Goal: Information Seeking & Learning: Learn about a topic

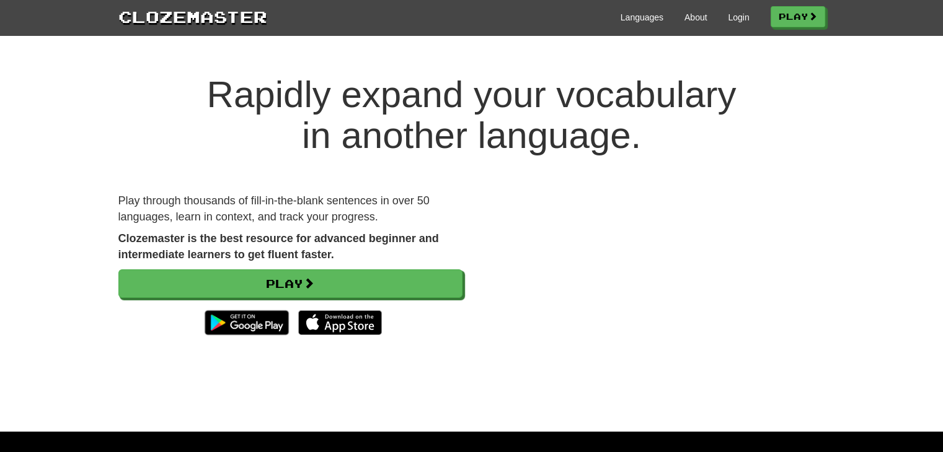
click at [633, 25] on div "Languages About Login Play" at bounding box center [546, 16] width 558 height 23
click at [633, 23] on link "Languages" at bounding box center [641, 17] width 43 height 12
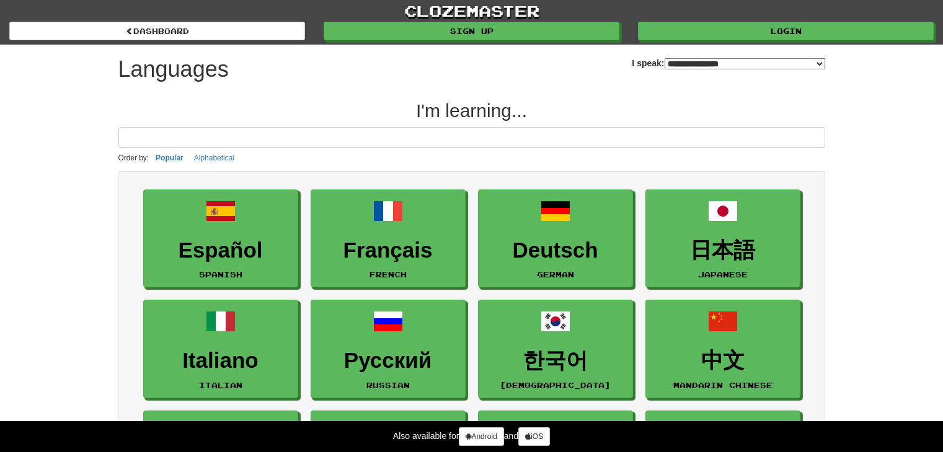
select select "*******"
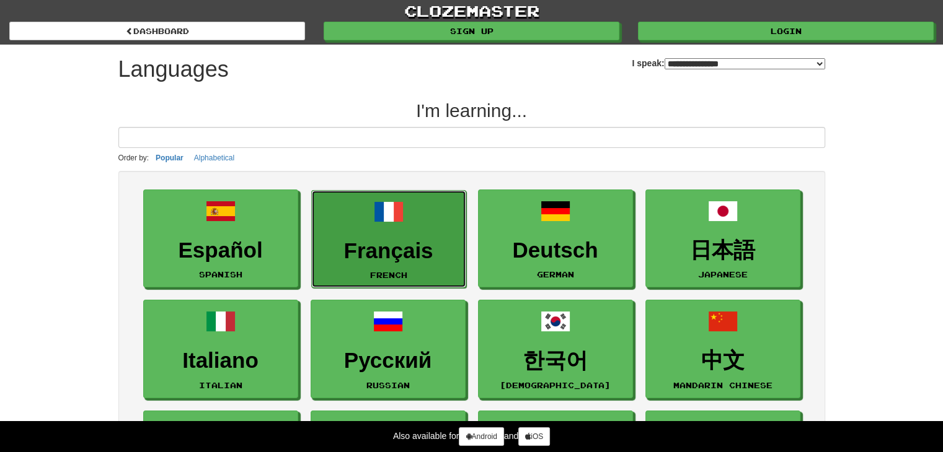
click at [357, 246] on h3 "Français" at bounding box center [388, 251] width 141 height 24
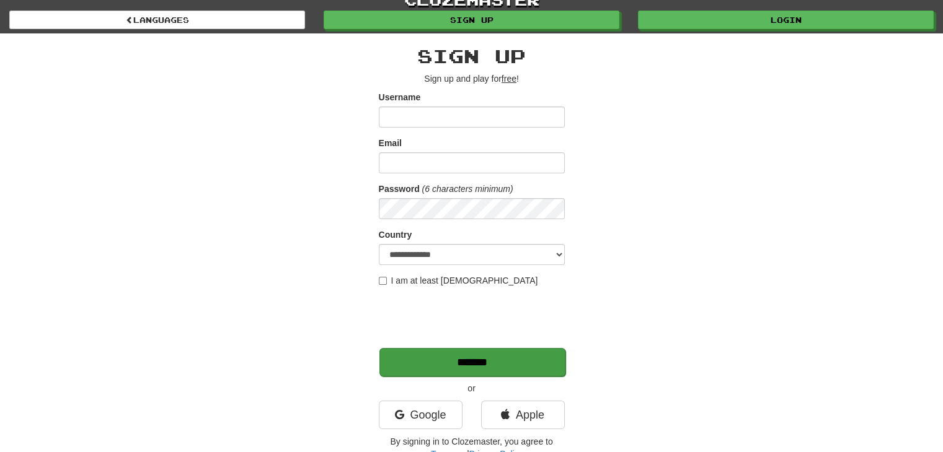
scroll to position [2, 0]
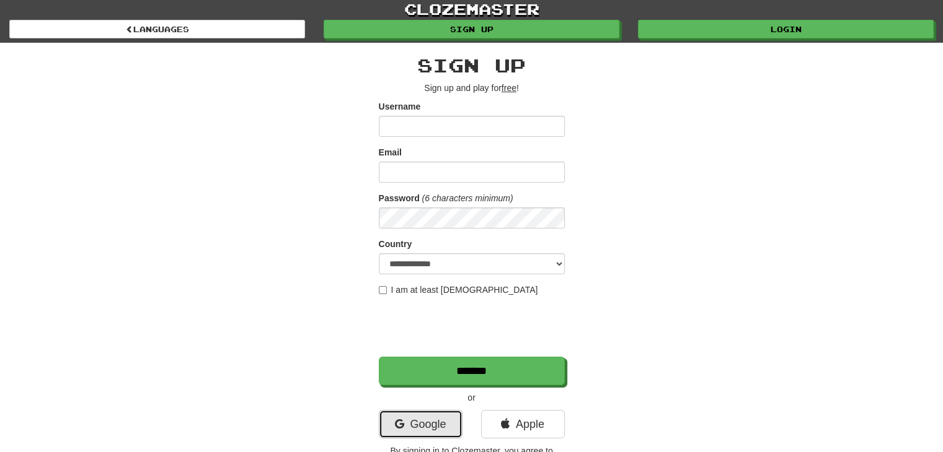
click at [435, 415] on link "Google" at bounding box center [421, 424] width 84 height 29
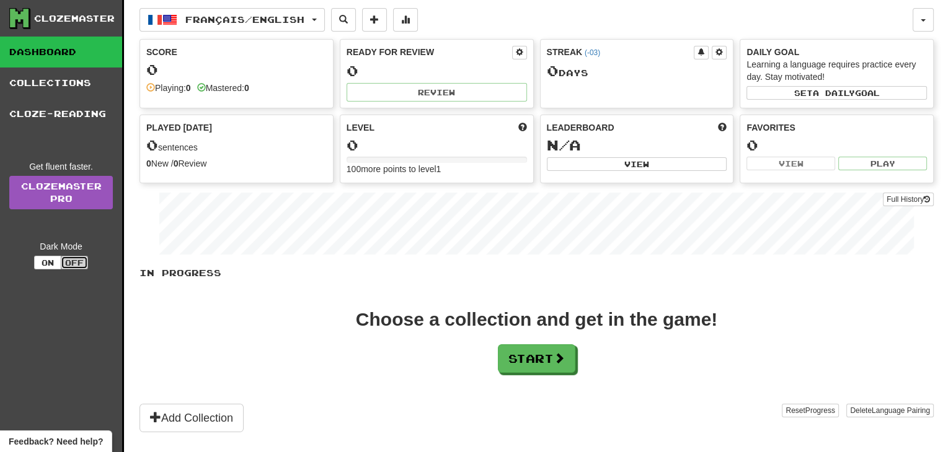
click at [63, 261] on button "Off" at bounding box center [74, 263] width 27 height 14
click at [41, 264] on button "On" at bounding box center [47, 263] width 27 height 14
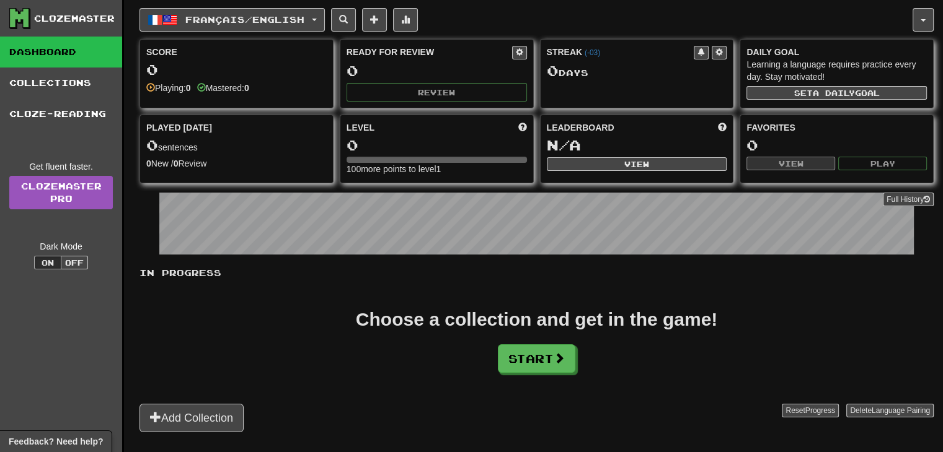
click at [376, 152] on div "Level 0 100 more points to level 1" at bounding box center [436, 148] width 193 height 67
click at [52, 198] on link "Clozemaster Pro" at bounding box center [61, 192] width 104 height 33
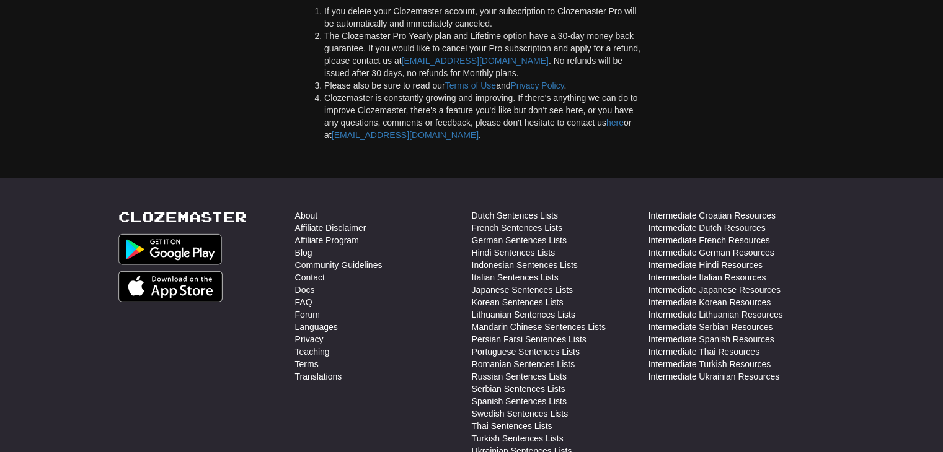
scroll to position [3491, 0]
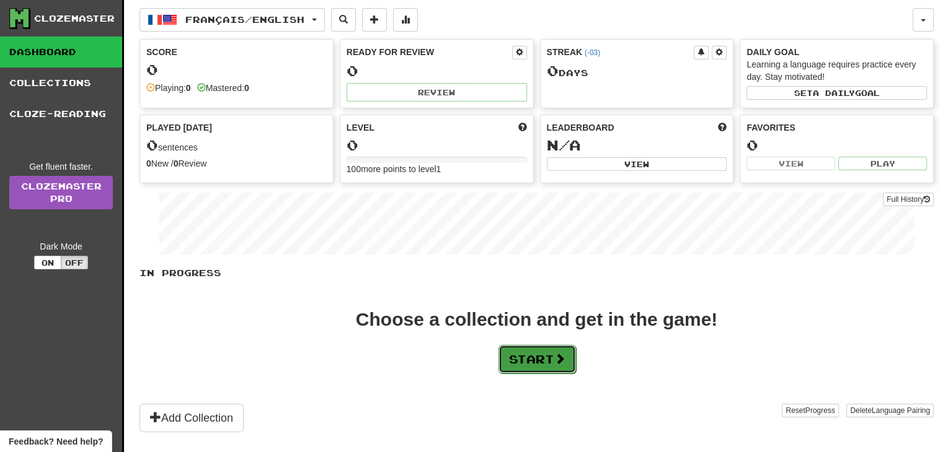
click at [540, 356] on button "Start" at bounding box center [536, 359] width 77 height 29
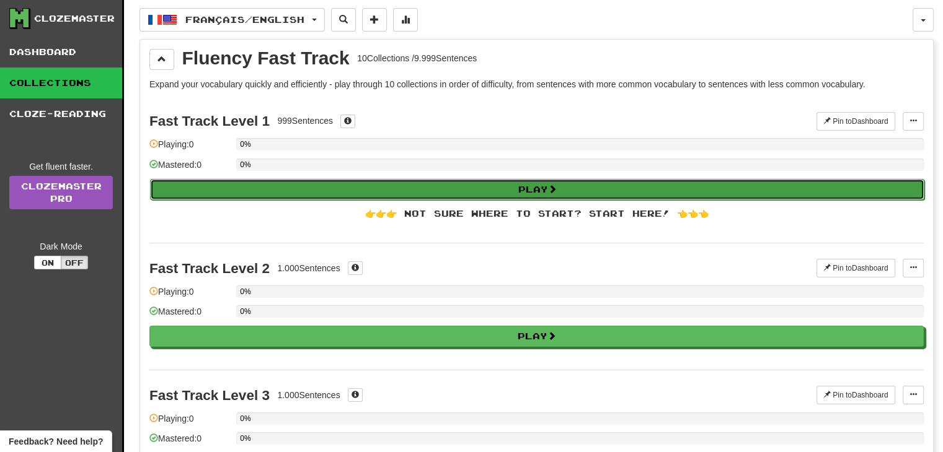
click at [347, 188] on button "Play" at bounding box center [537, 189] width 774 height 21
select select "**"
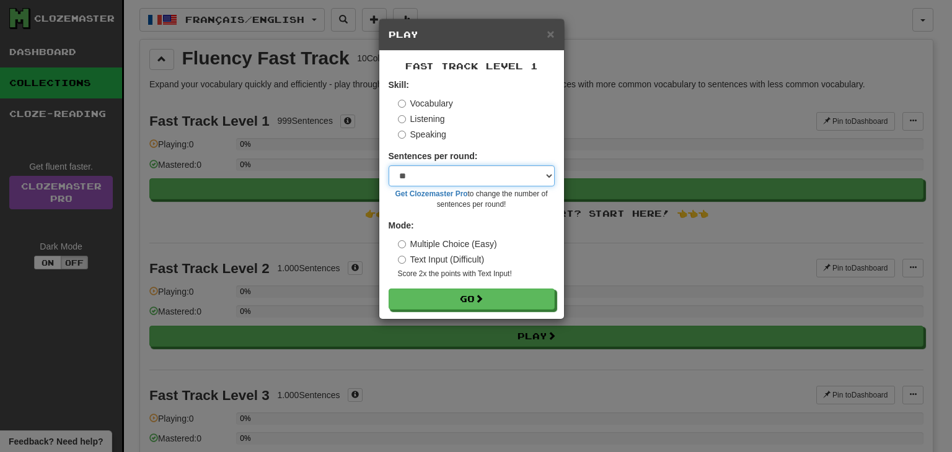
click at [441, 181] on select "* ** ** ** ** ** *** ********" at bounding box center [472, 175] width 166 height 21
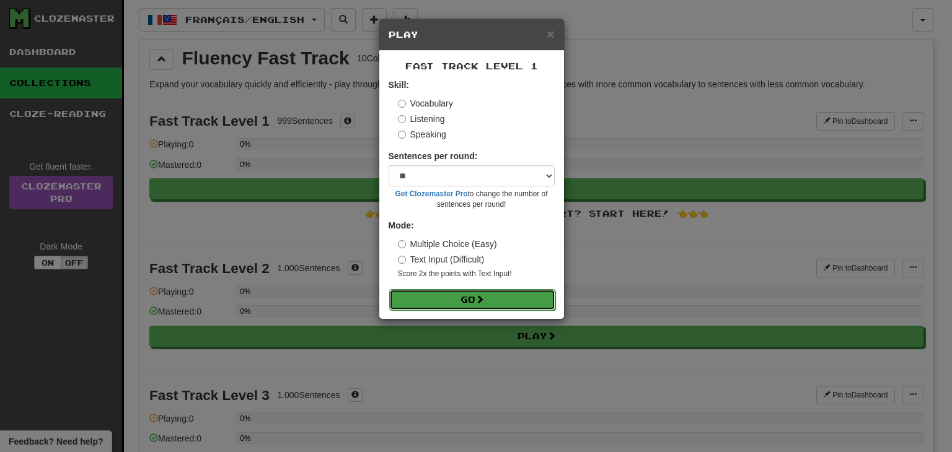
click at [457, 297] on button "Go" at bounding box center [472, 299] width 166 height 21
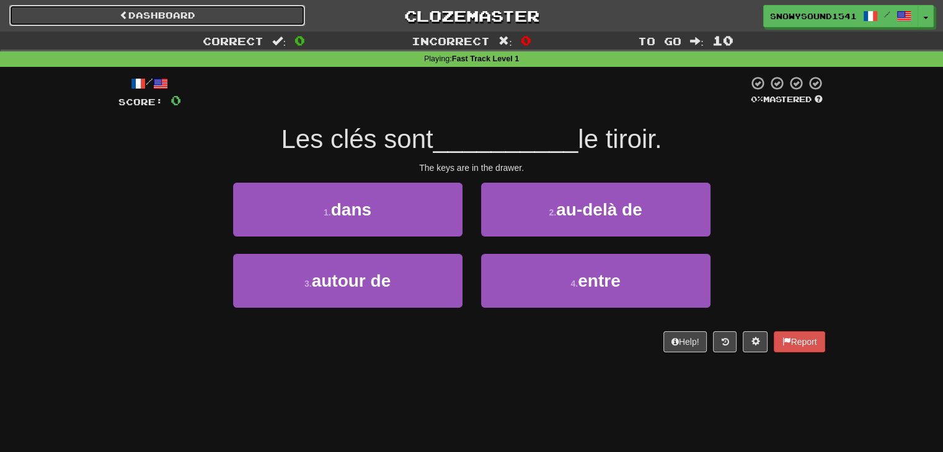
click at [46, 15] on link "Dashboard" at bounding box center [157, 15] width 296 height 21
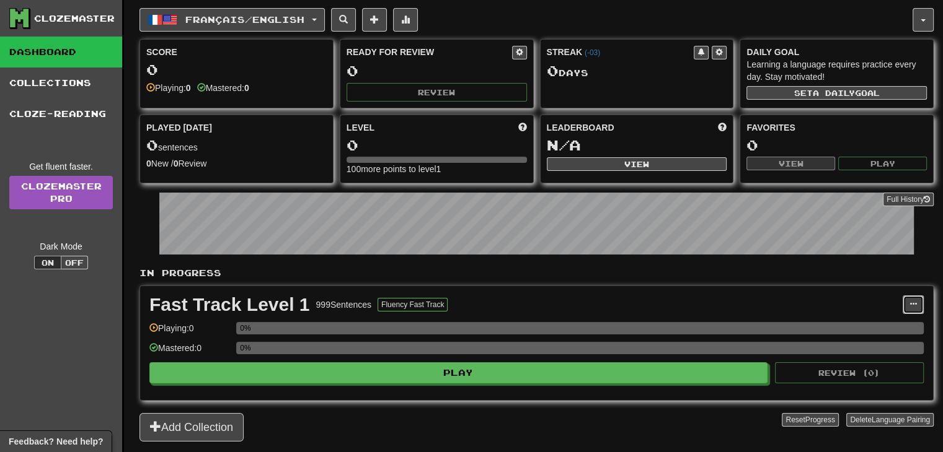
click at [903, 308] on button at bounding box center [912, 305] width 21 height 19
click at [451, 394] on div "Fast Track Level 1 999 Sentences Fluency Fast Track Manage Sentences Unpin from…" at bounding box center [536, 343] width 793 height 114
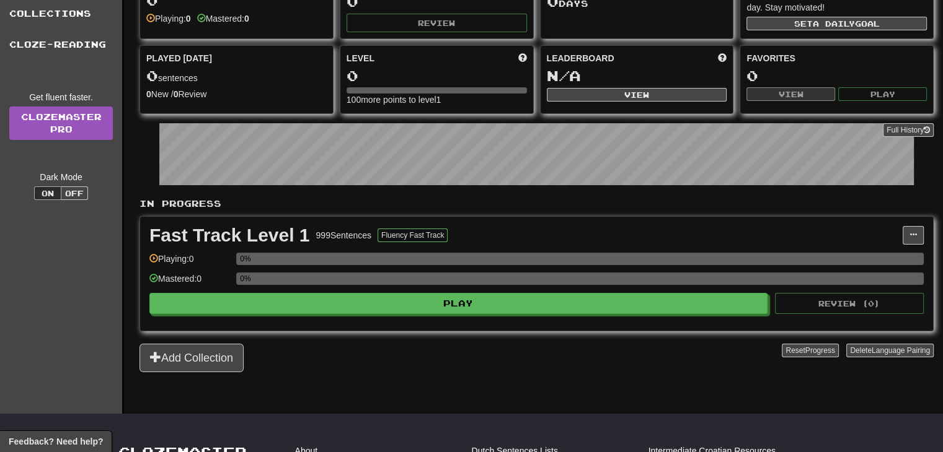
scroll to position [74, 0]
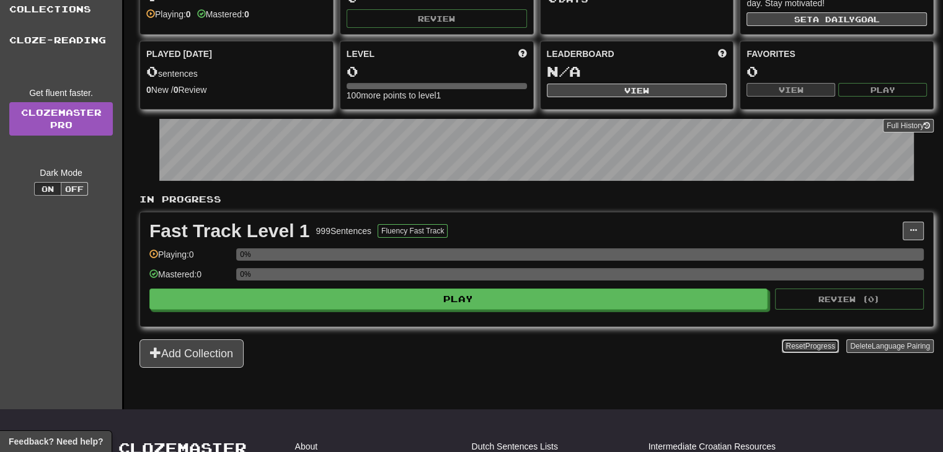
click at [802, 350] on button "Reset Progress" at bounding box center [810, 347] width 56 height 14
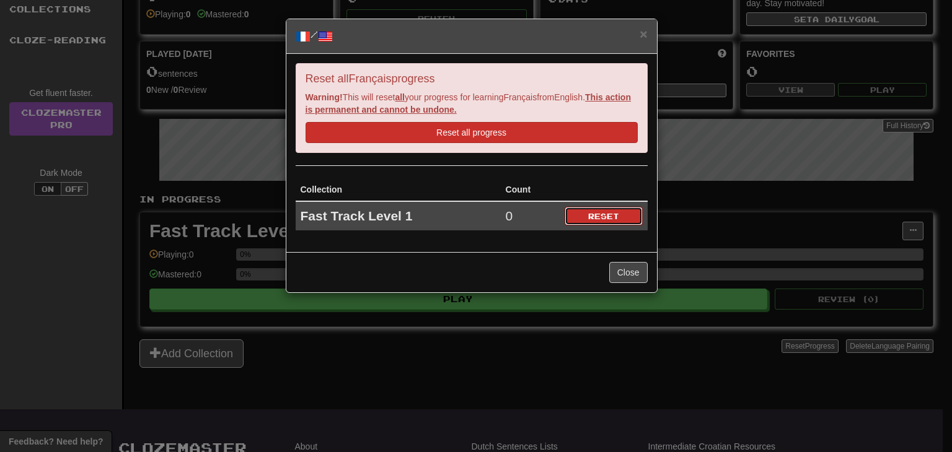
drag, startPoint x: 606, startPoint y: 210, endPoint x: 506, endPoint y: 122, distance: 133.0
click at [506, 122] on div "Reset all Français progress Warning! This will reset all your progress for lear…" at bounding box center [471, 153] width 371 height 199
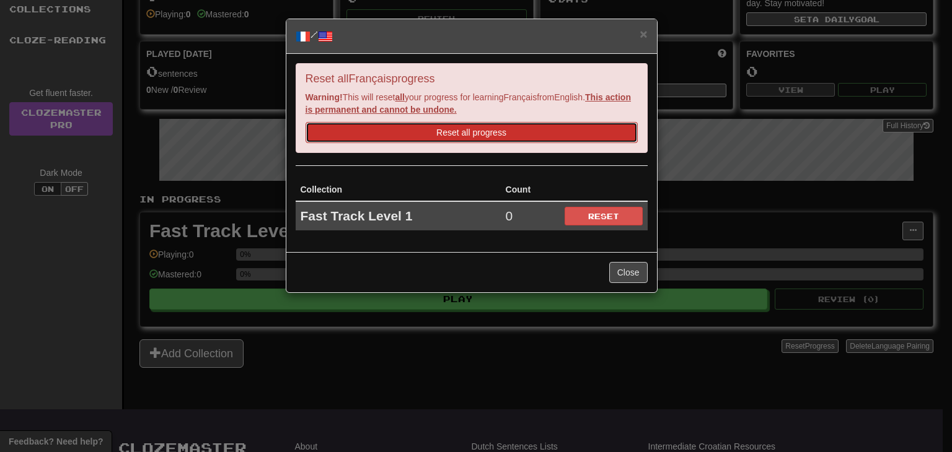
click at [506, 122] on button "Reset all progress" at bounding box center [472, 132] width 332 height 21
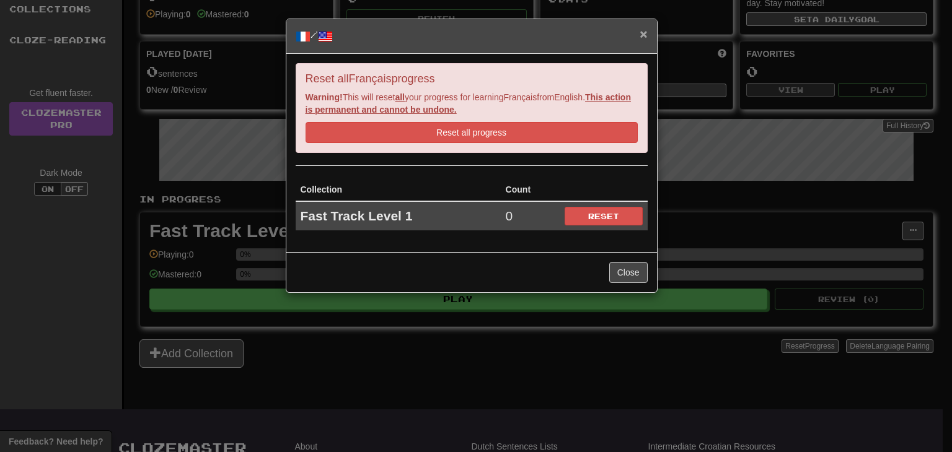
click at [640, 35] on span "×" at bounding box center [643, 34] width 7 height 14
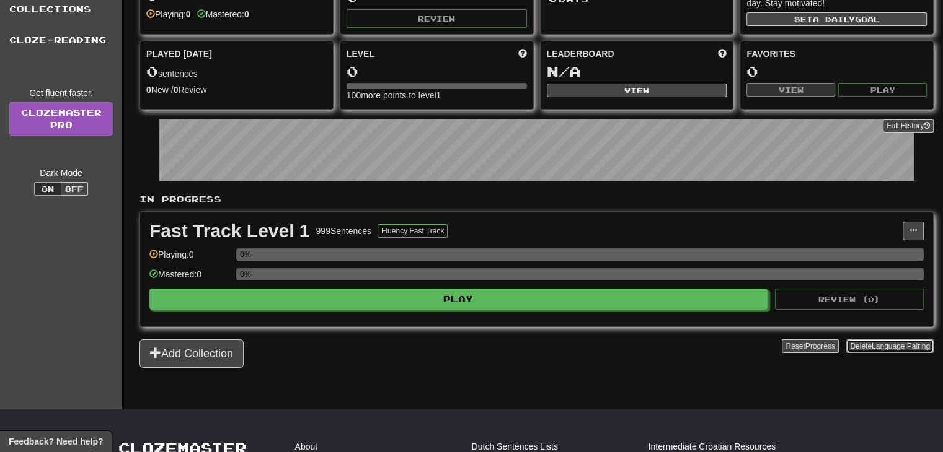
click at [885, 350] on button "Delete Language Pairing" at bounding box center [889, 347] width 87 height 14
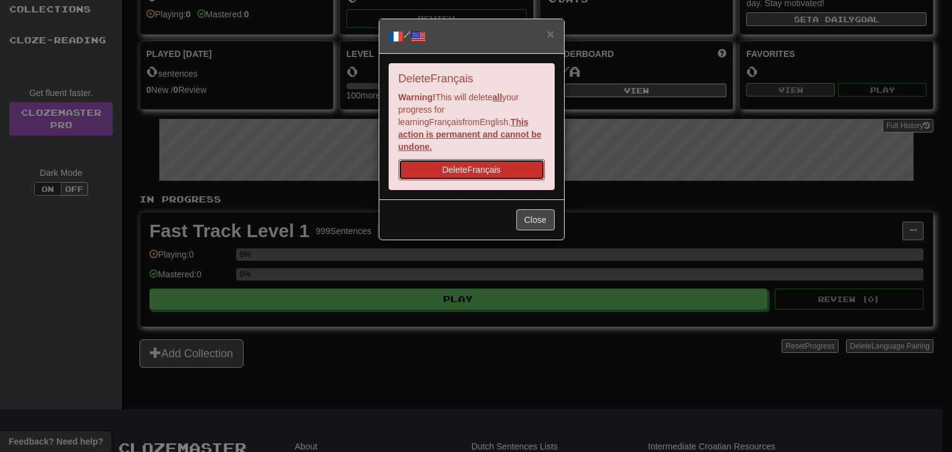
click at [505, 159] on button "Delete Français" at bounding box center [472, 169] width 146 height 21
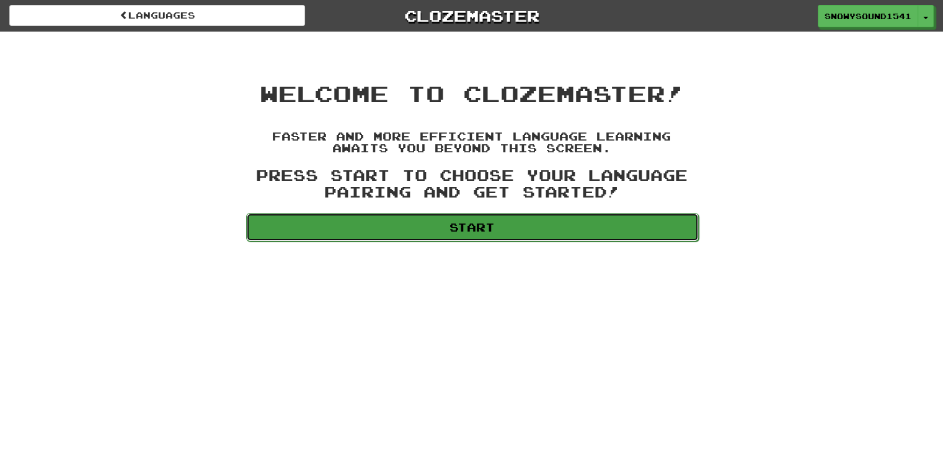
click at [467, 229] on link "Start" at bounding box center [472, 227] width 452 height 29
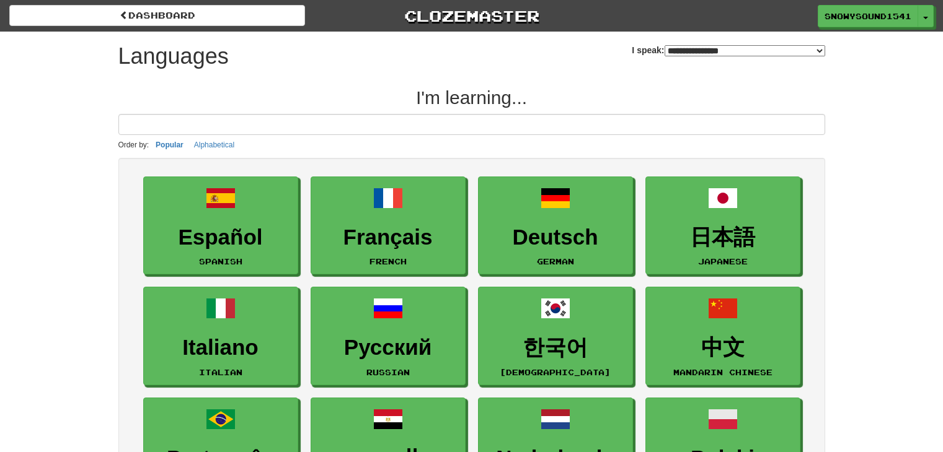
select select "*******"
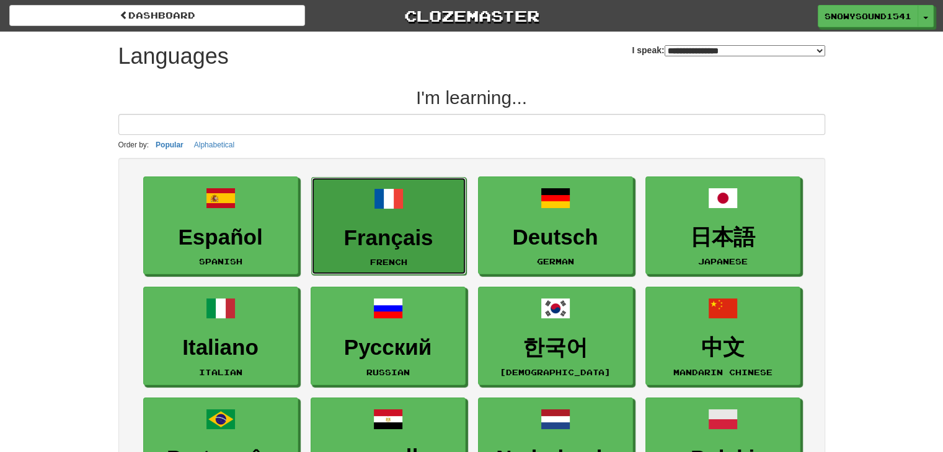
click at [361, 227] on h3 "Français" at bounding box center [388, 238] width 141 height 24
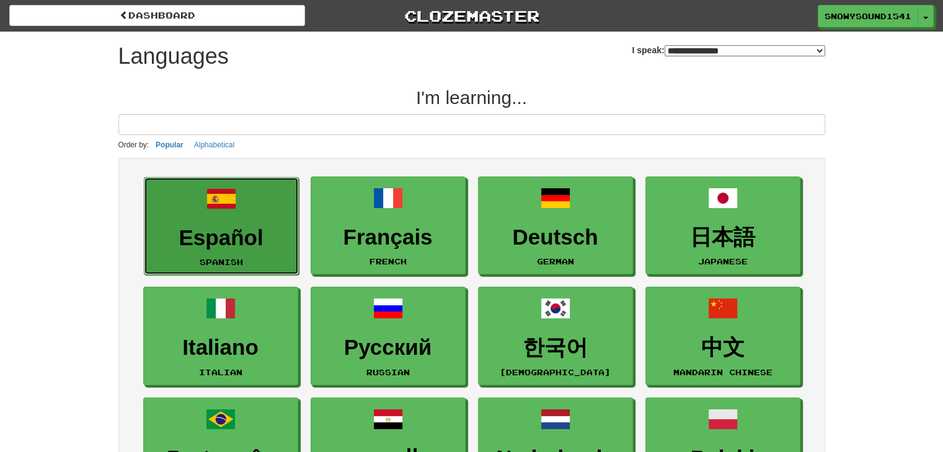
click at [294, 221] on link "Español Spanish" at bounding box center [221, 226] width 155 height 99
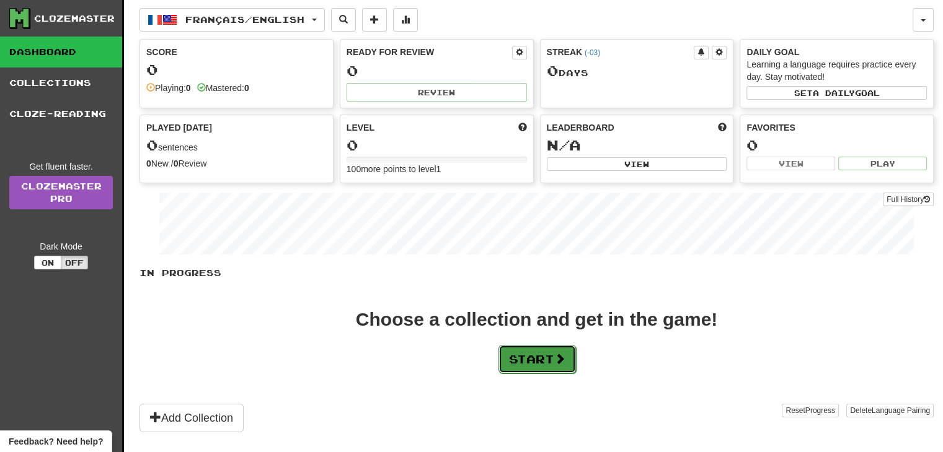
click at [519, 350] on button "Start" at bounding box center [536, 359] width 77 height 29
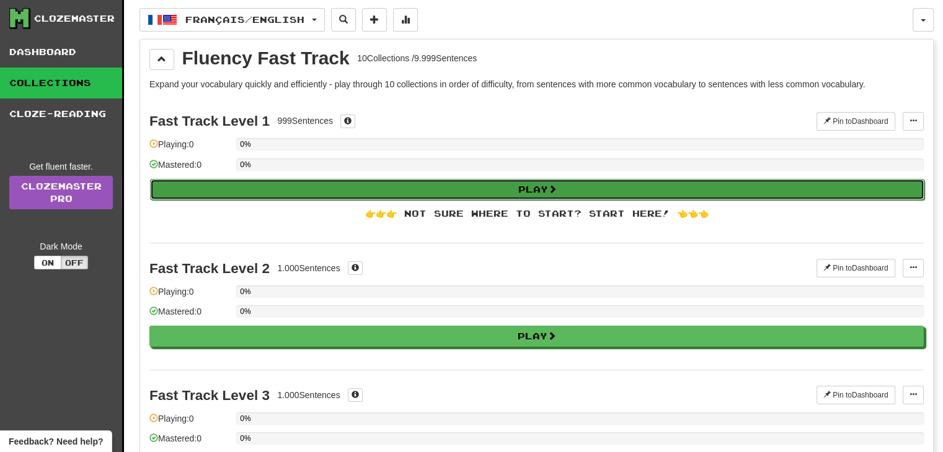
click at [460, 187] on button "Play" at bounding box center [537, 189] width 774 height 21
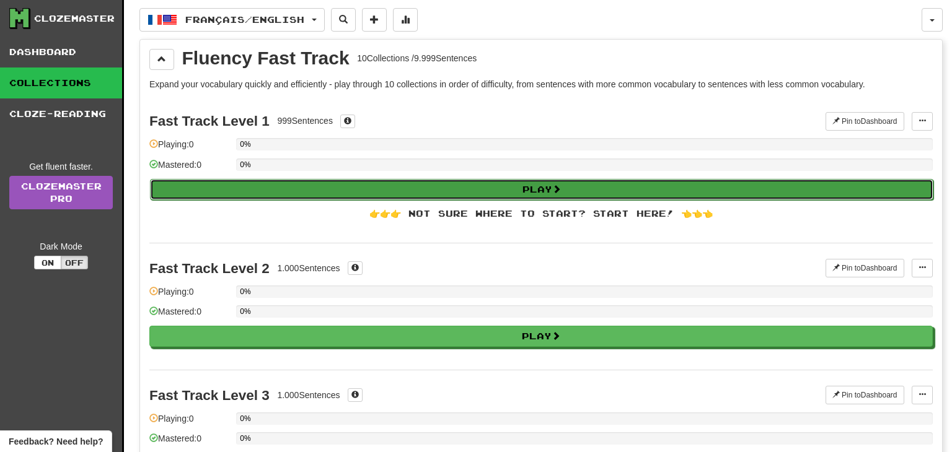
select select "**"
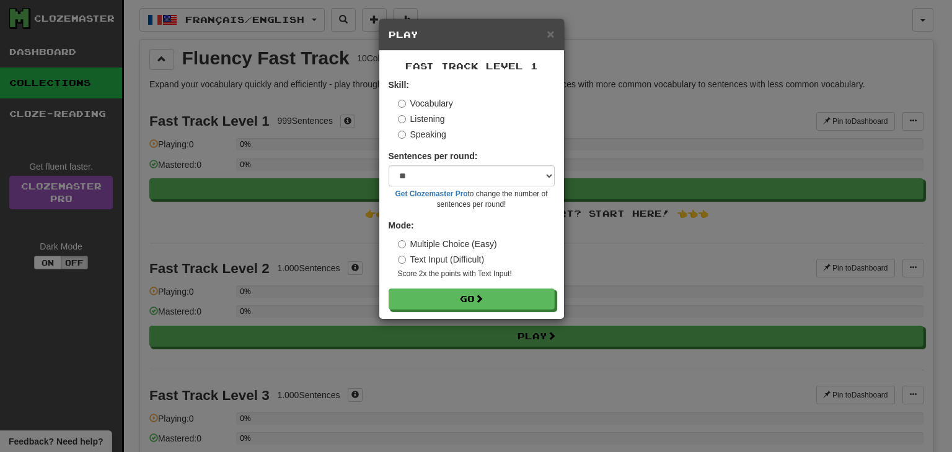
click at [416, 134] on label "Speaking" at bounding box center [422, 134] width 48 height 12
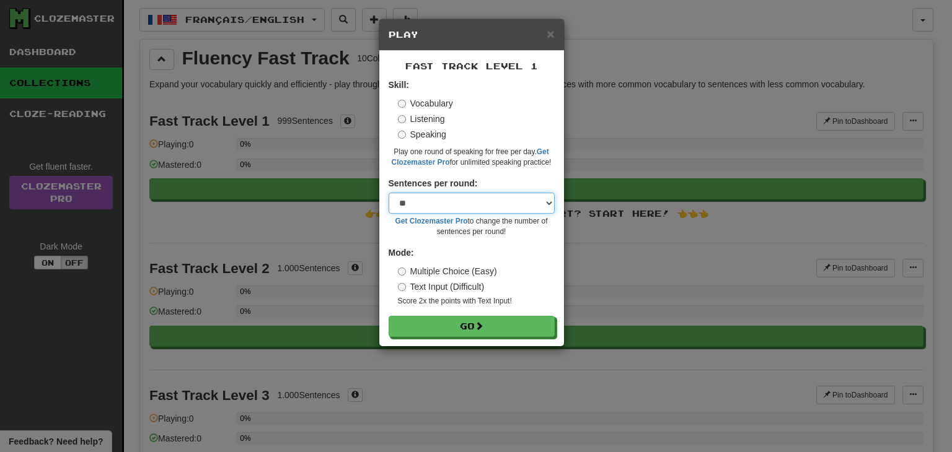
click at [428, 196] on select "* ** ** ** ** ** *** ********" at bounding box center [472, 203] width 166 height 21
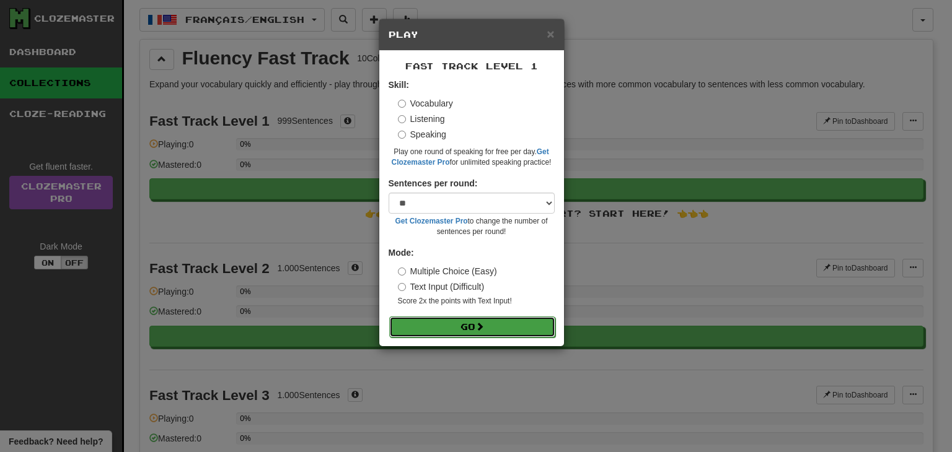
click at [457, 323] on button "Go" at bounding box center [472, 327] width 166 height 21
click at [547, 34] on span "×" at bounding box center [550, 34] width 7 height 14
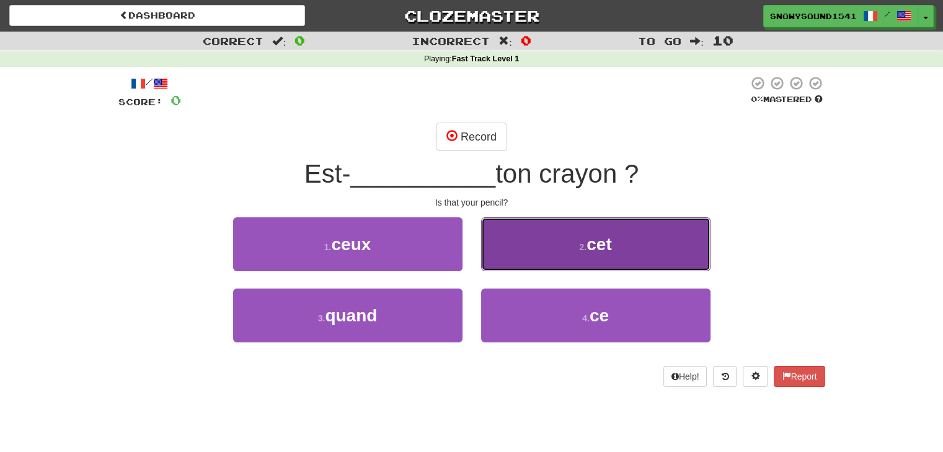
click at [538, 242] on button "2 . cet" at bounding box center [595, 245] width 229 height 54
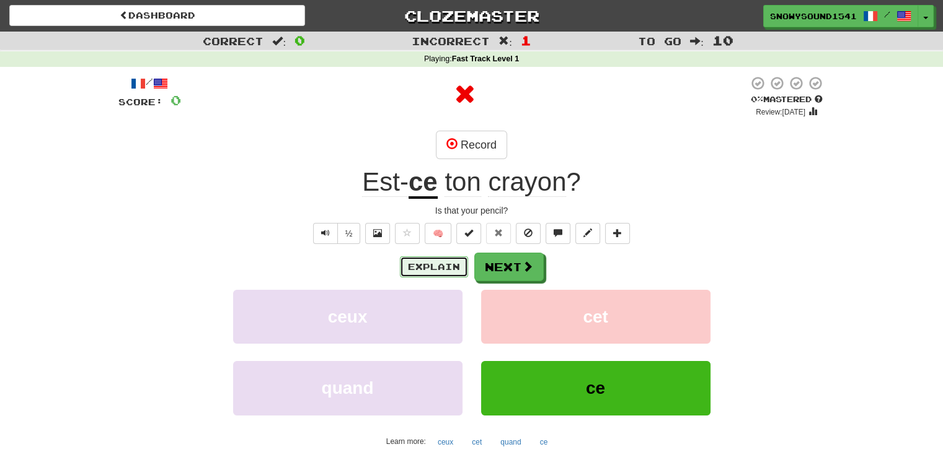
click at [428, 273] on button "Explain" at bounding box center [434, 267] width 68 height 21
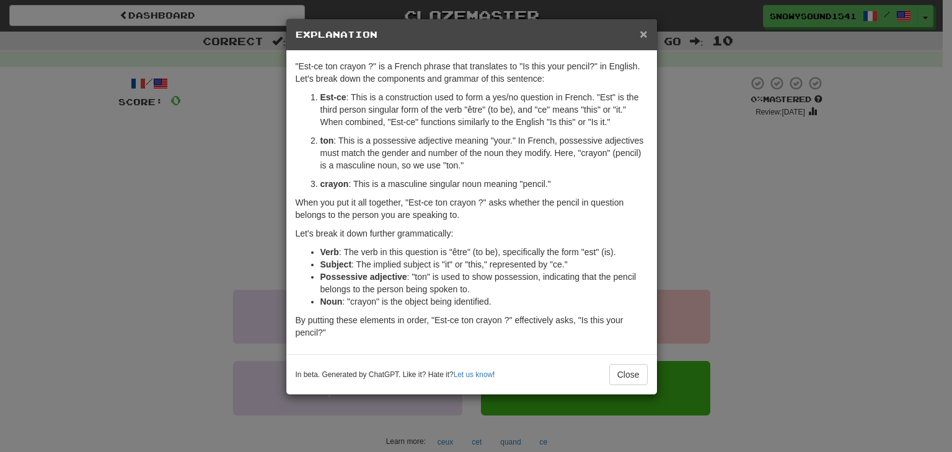
click at [640, 33] on span "×" at bounding box center [643, 34] width 7 height 14
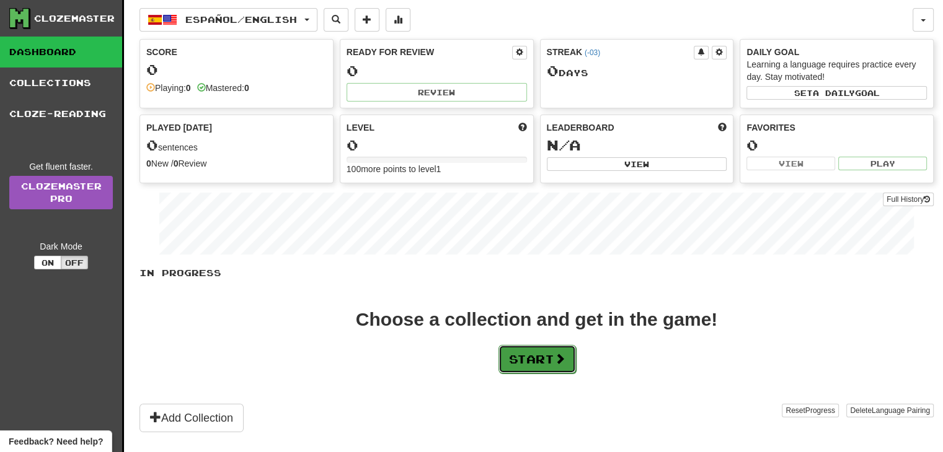
click at [562, 353] on span at bounding box center [559, 358] width 11 height 11
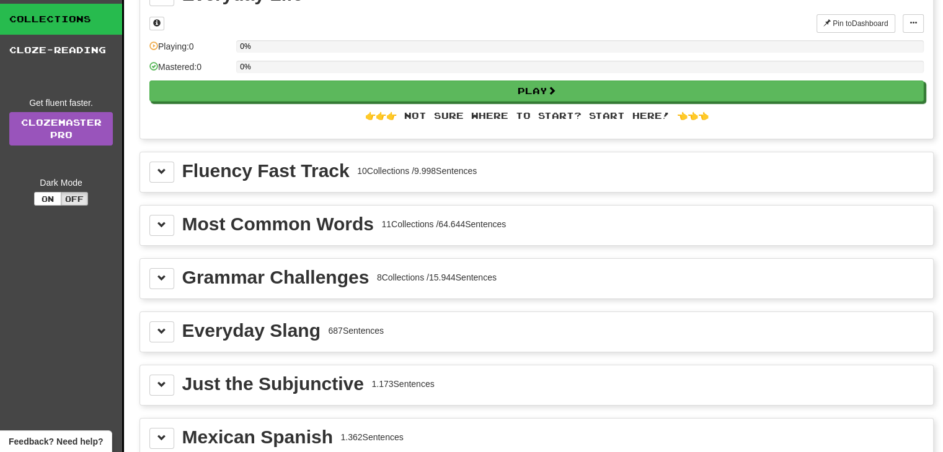
scroll to position [63, 0]
click at [171, 176] on button at bounding box center [161, 172] width 25 height 21
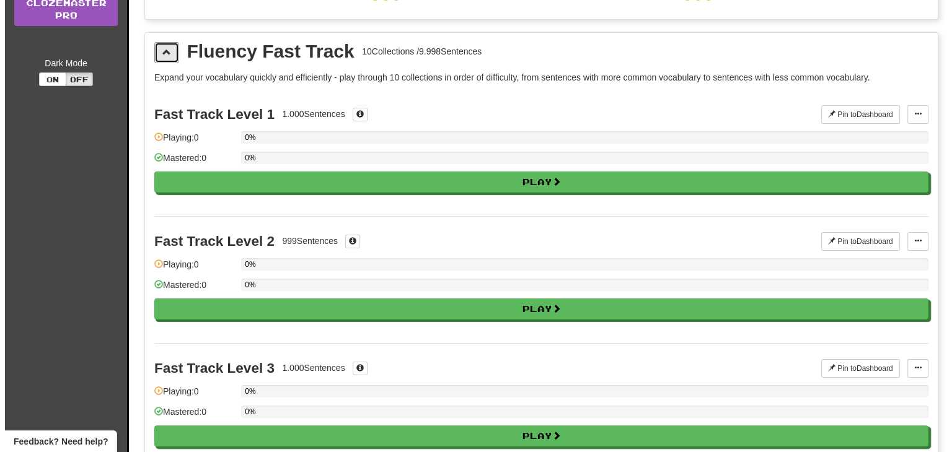
scroll to position [193, 0]
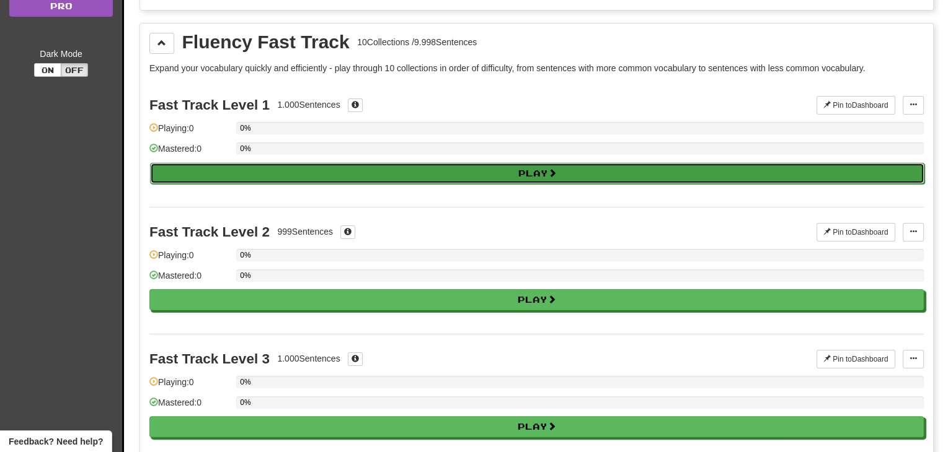
click at [475, 169] on button "Play" at bounding box center [537, 173] width 774 height 21
select select "**"
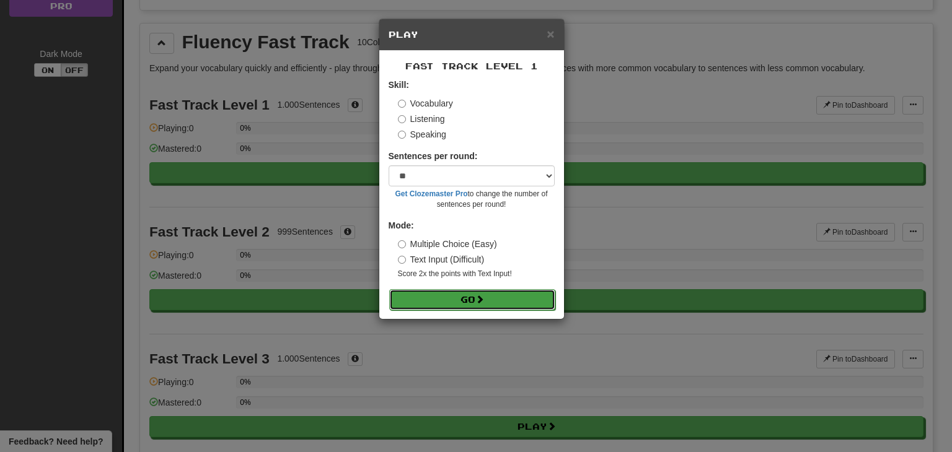
click at [462, 306] on button "Go" at bounding box center [472, 299] width 166 height 21
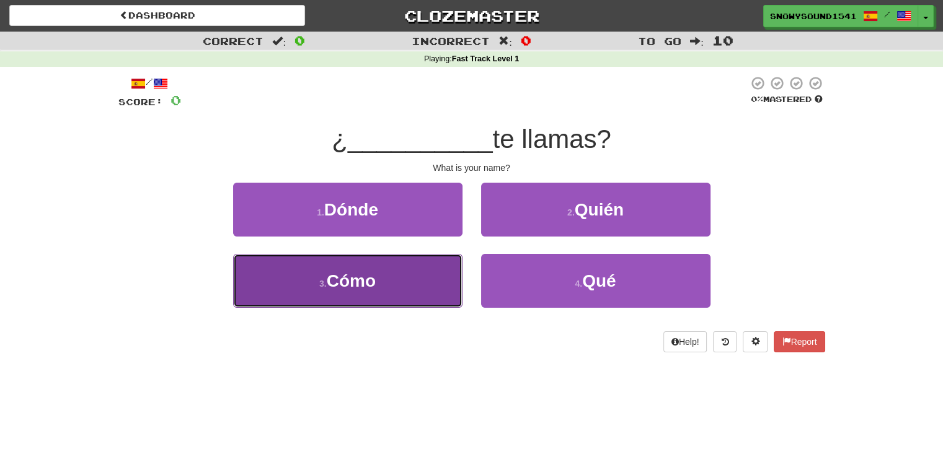
click at [351, 291] on button "3 . Cómo" at bounding box center [347, 281] width 229 height 54
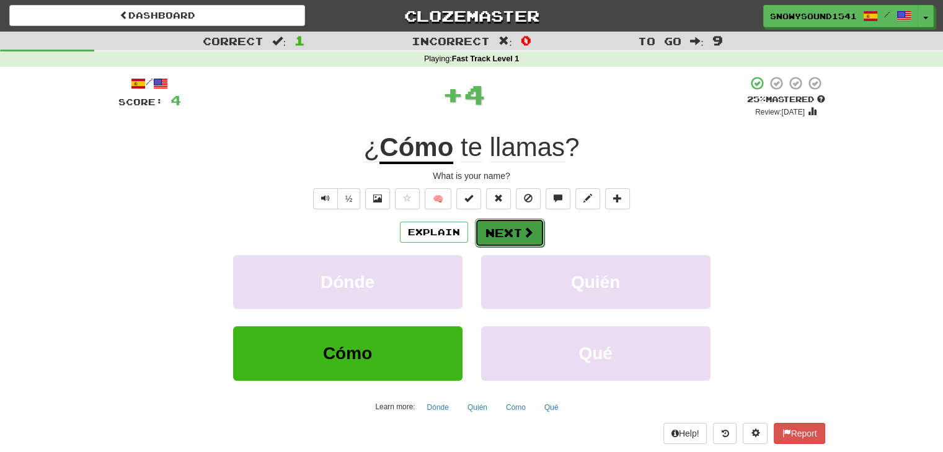
click at [508, 231] on button "Next" at bounding box center [509, 233] width 69 height 29
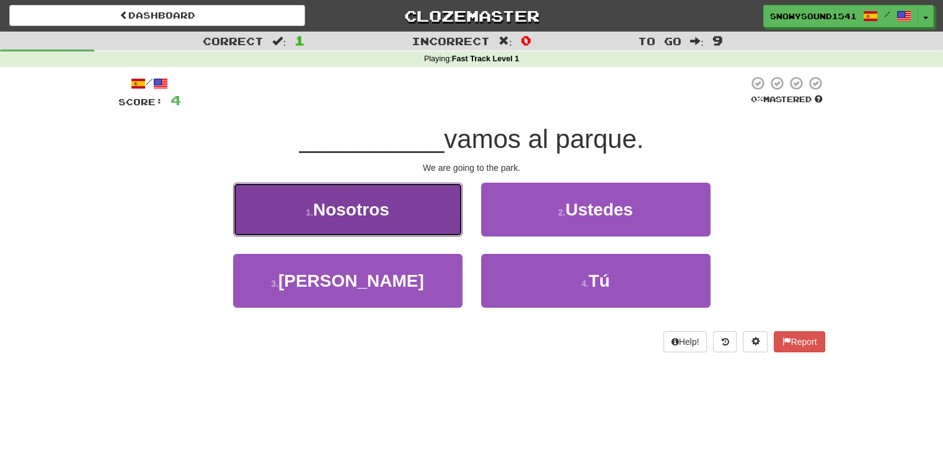
click at [345, 211] on span "Nosotros" at bounding box center [351, 209] width 76 height 19
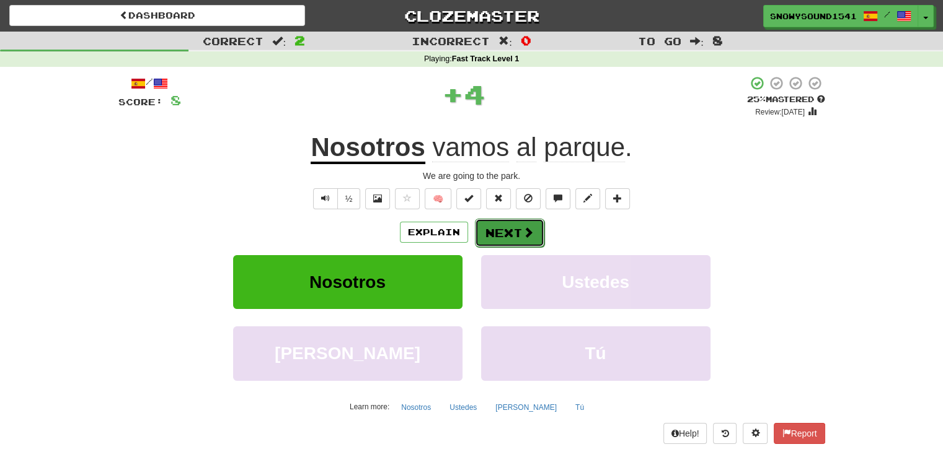
click at [523, 230] on span at bounding box center [527, 232] width 11 height 11
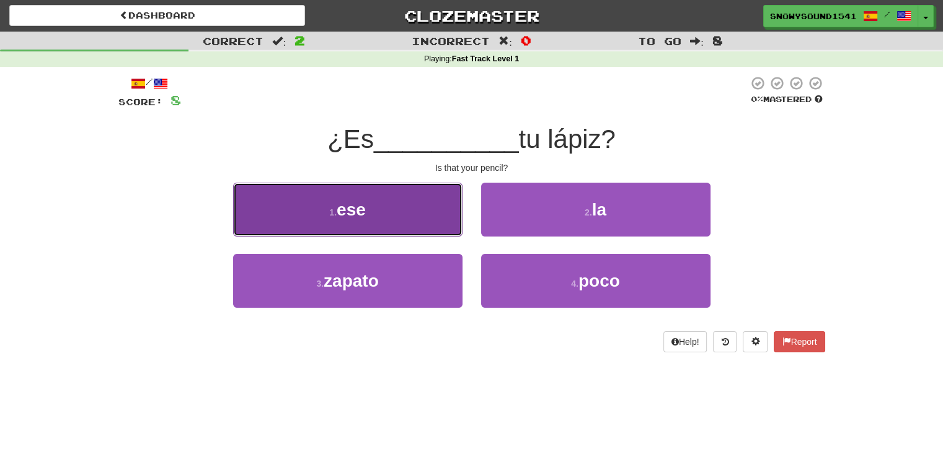
click at [358, 222] on button "1 . ese" at bounding box center [347, 210] width 229 height 54
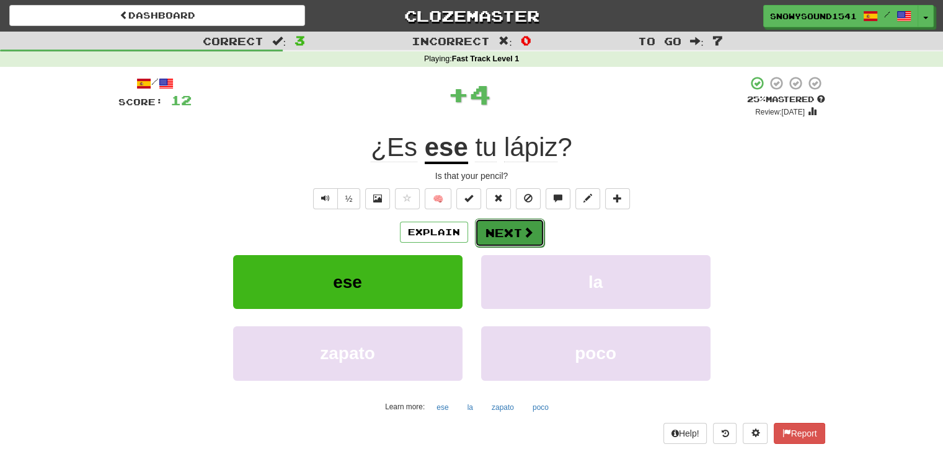
click at [537, 236] on button "Next" at bounding box center [509, 233] width 69 height 29
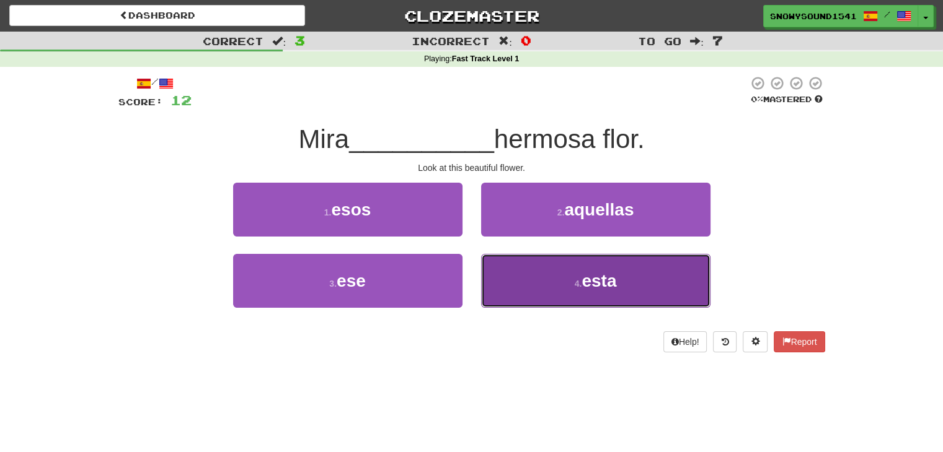
click at [526, 281] on button "4 . esta" at bounding box center [595, 281] width 229 height 54
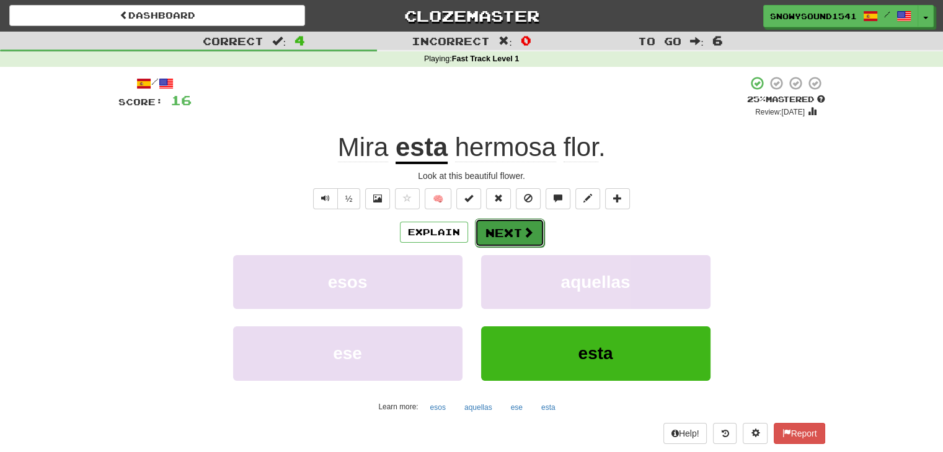
click at [506, 237] on button "Next" at bounding box center [509, 233] width 69 height 29
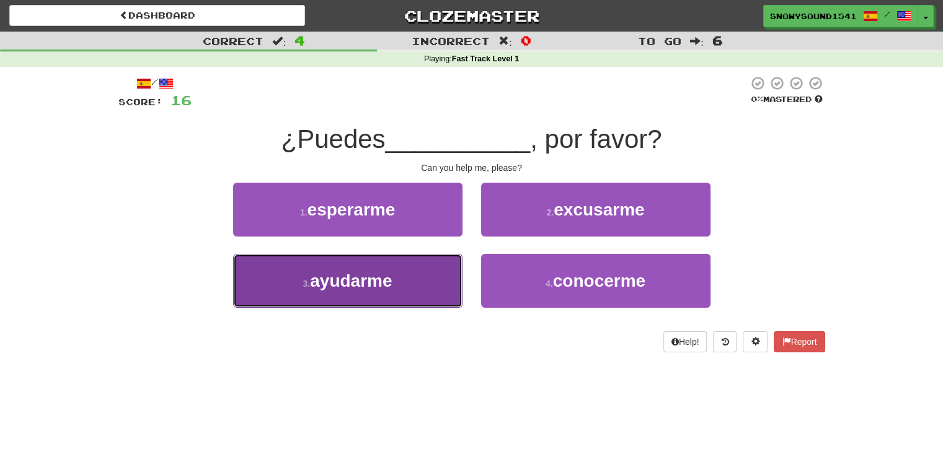
click at [363, 292] on button "3 . ayudarme" at bounding box center [347, 281] width 229 height 54
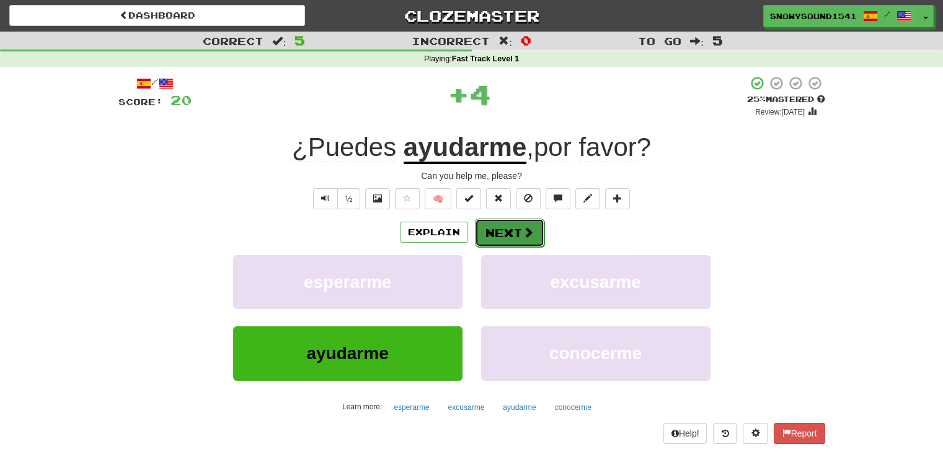
click at [488, 220] on button "Next" at bounding box center [509, 233] width 69 height 29
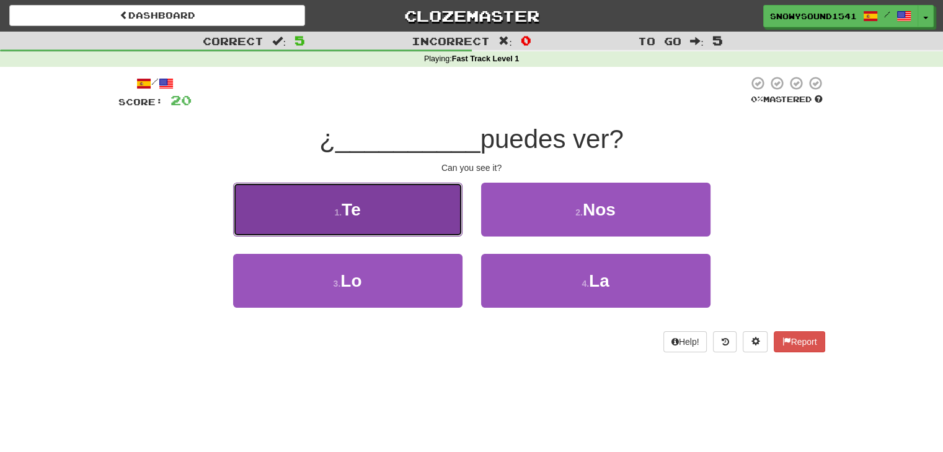
click at [386, 216] on button "1 . Te" at bounding box center [347, 210] width 229 height 54
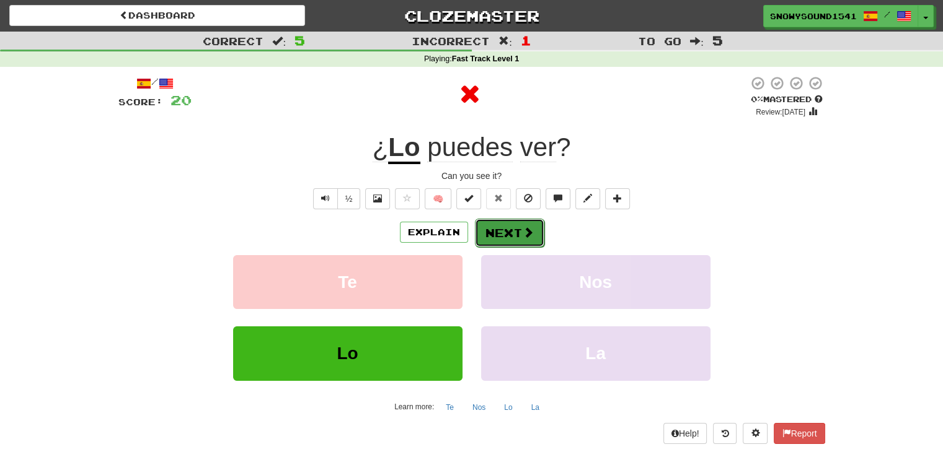
click at [477, 231] on button "Next" at bounding box center [509, 233] width 69 height 29
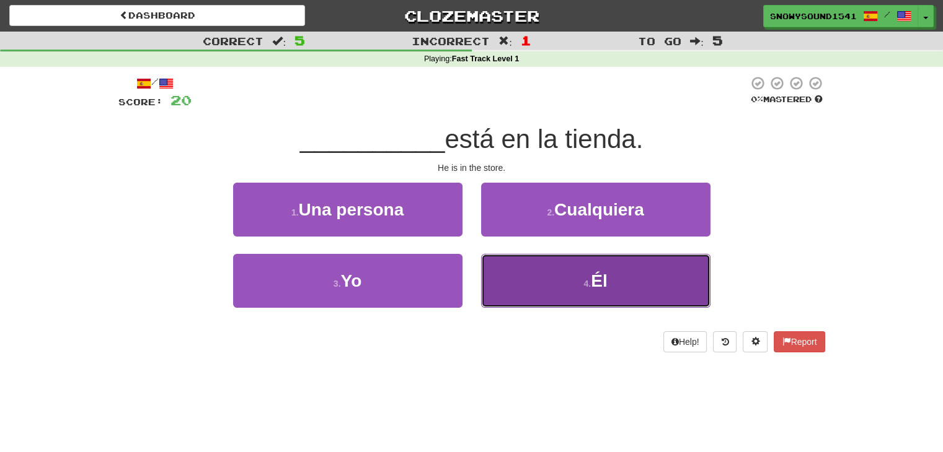
click at [524, 266] on button "4 . Él" at bounding box center [595, 281] width 229 height 54
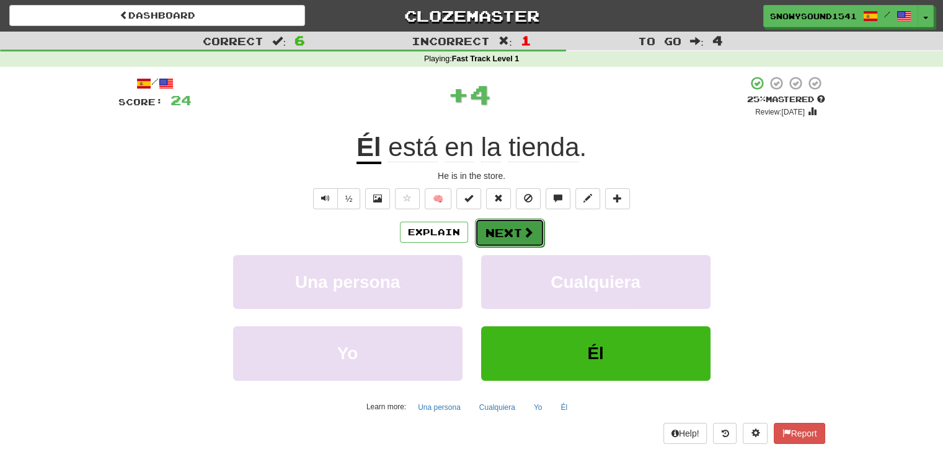
click at [493, 235] on button "Next" at bounding box center [509, 233] width 69 height 29
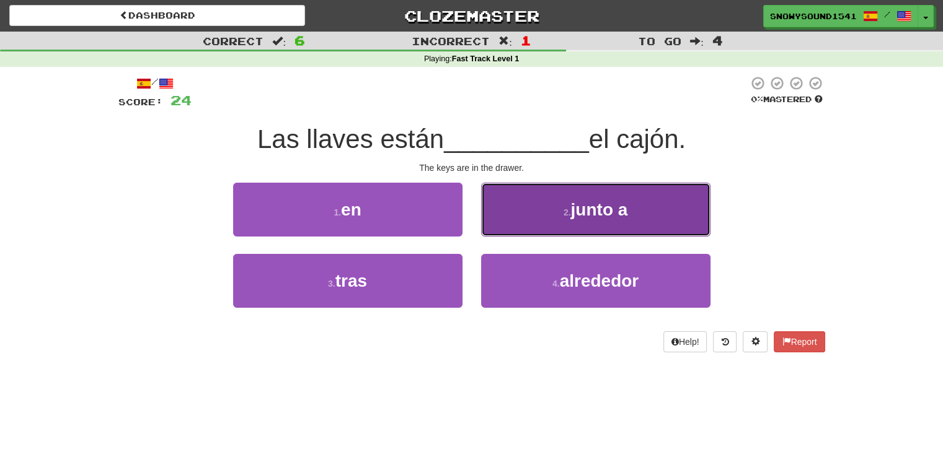
click at [516, 206] on button "2 . junto a" at bounding box center [595, 210] width 229 height 54
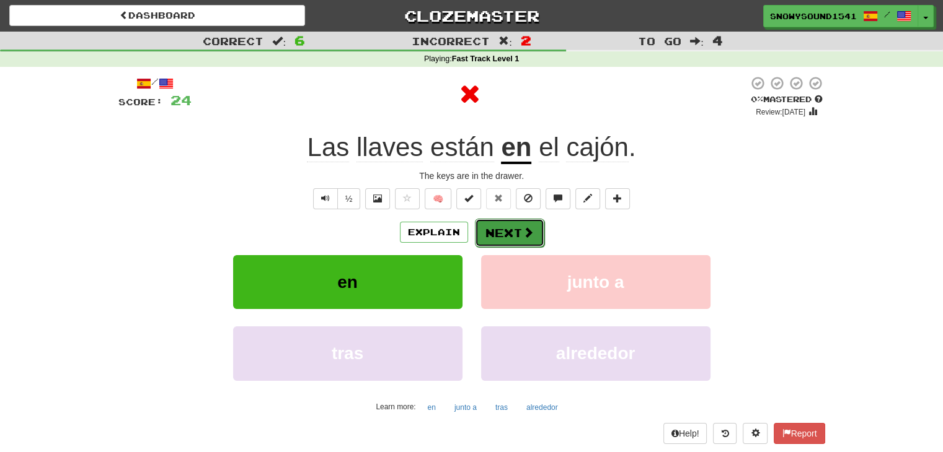
click at [514, 219] on button "Next" at bounding box center [509, 233] width 69 height 29
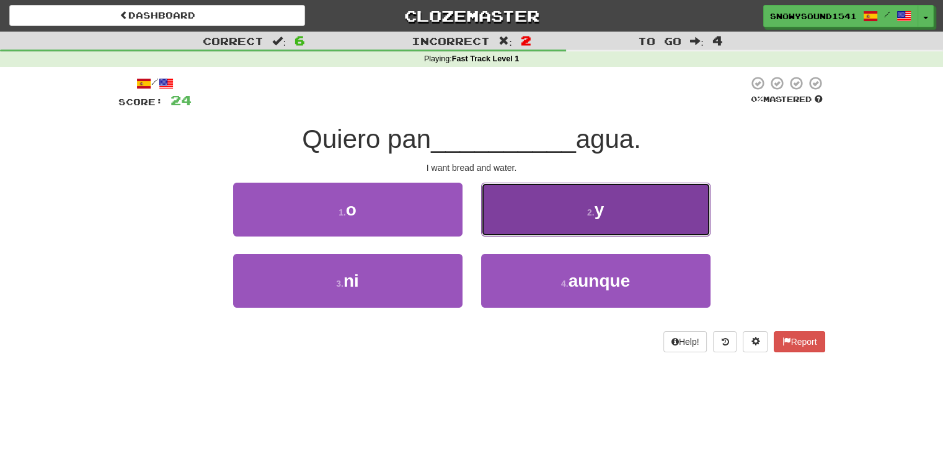
click at [496, 220] on button "2 . y" at bounding box center [595, 210] width 229 height 54
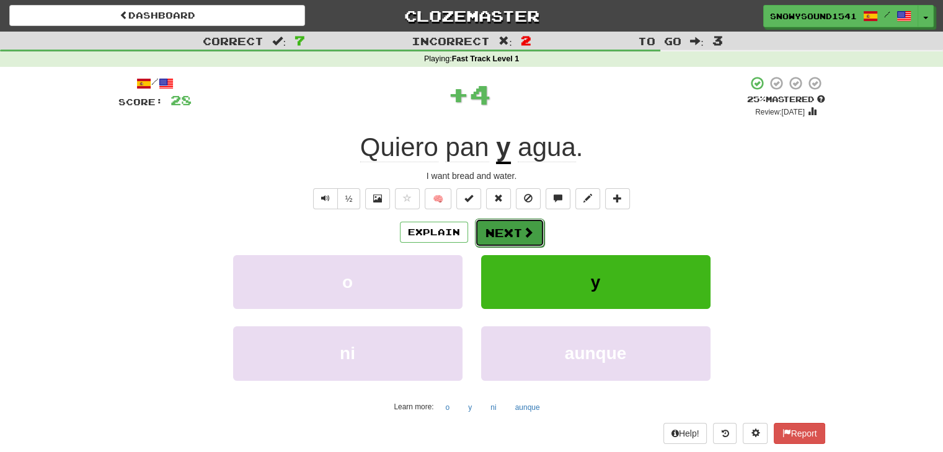
click at [493, 224] on button "Next" at bounding box center [509, 233] width 69 height 29
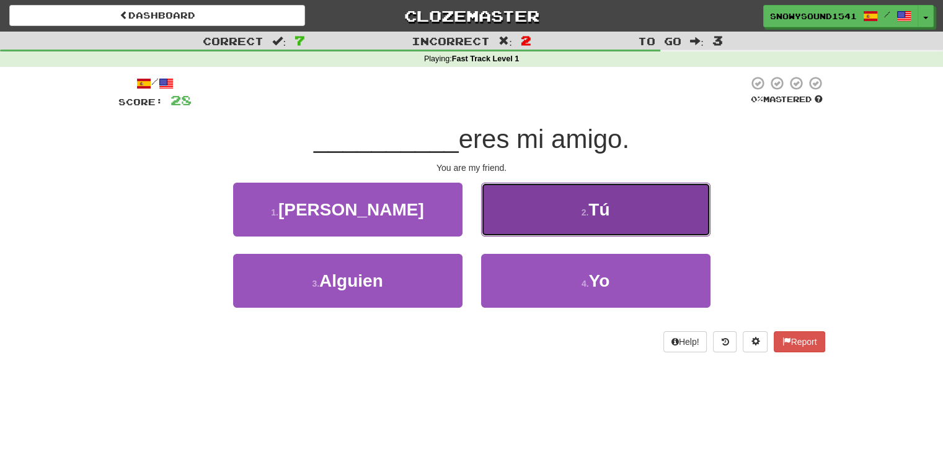
click at [506, 228] on button "2 . Tú" at bounding box center [595, 210] width 229 height 54
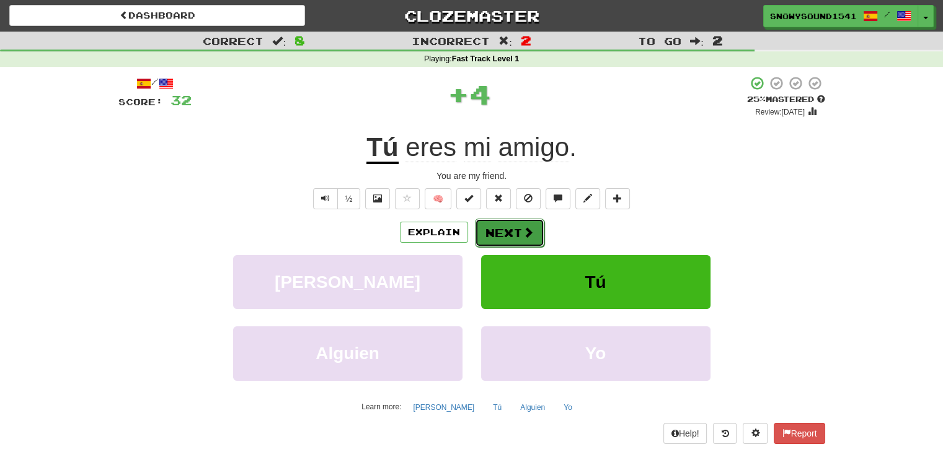
click at [493, 229] on button "Next" at bounding box center [509, 233] width 69 height 29
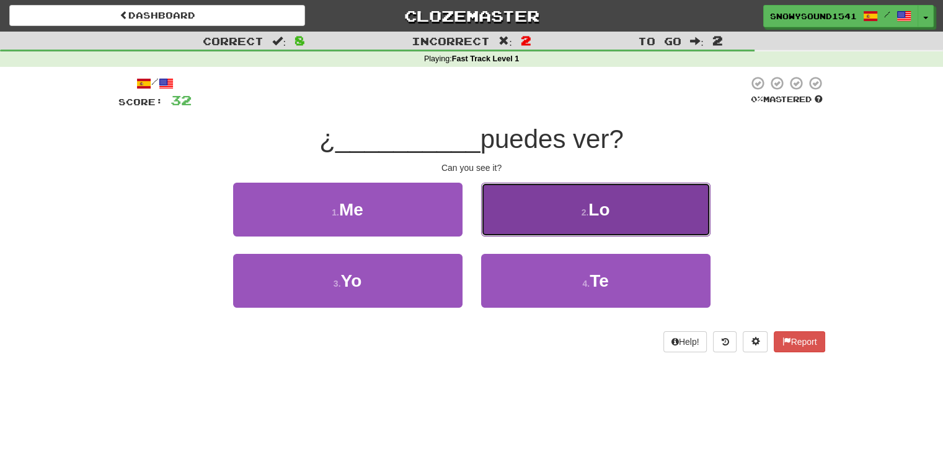
click at [543, 214] on button "2 . Lo" at bounding box center [595, 210] width 229 height 54
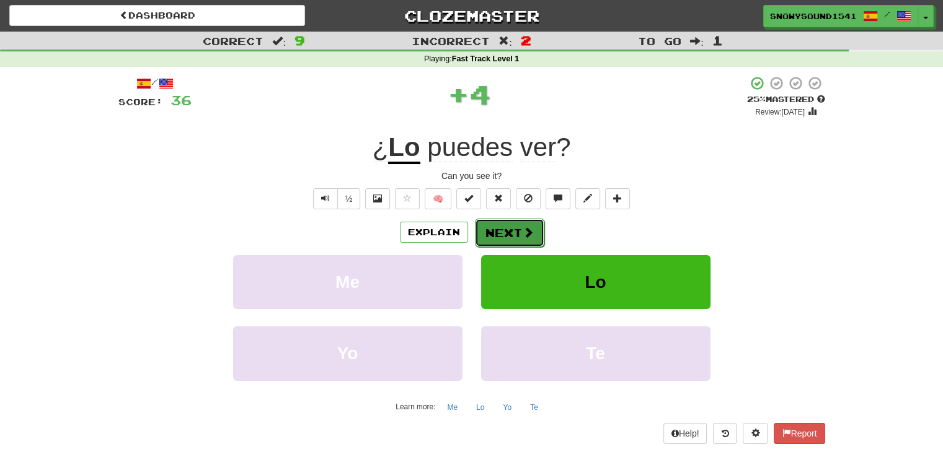
click at [531, 233] on span at bounding box center [527, 232] width 11 height 11
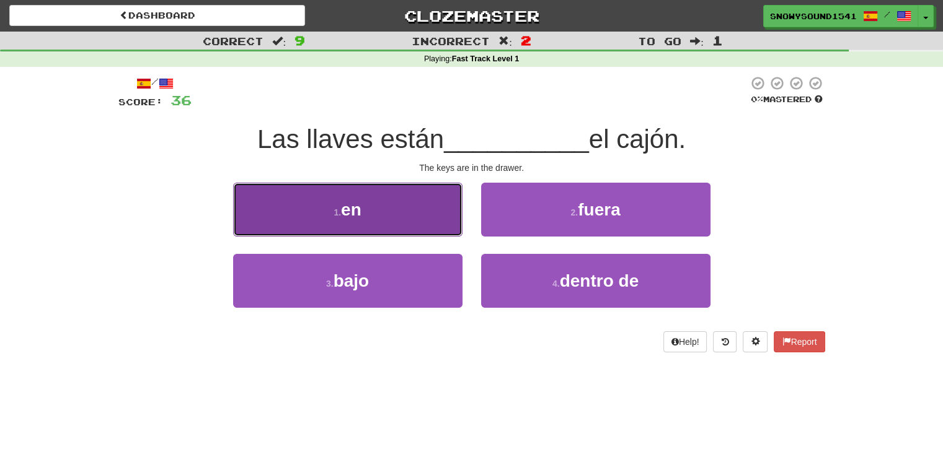
click at [384, 210] on button "1 . en" at bounding box center [347, 210] width 229 height 54
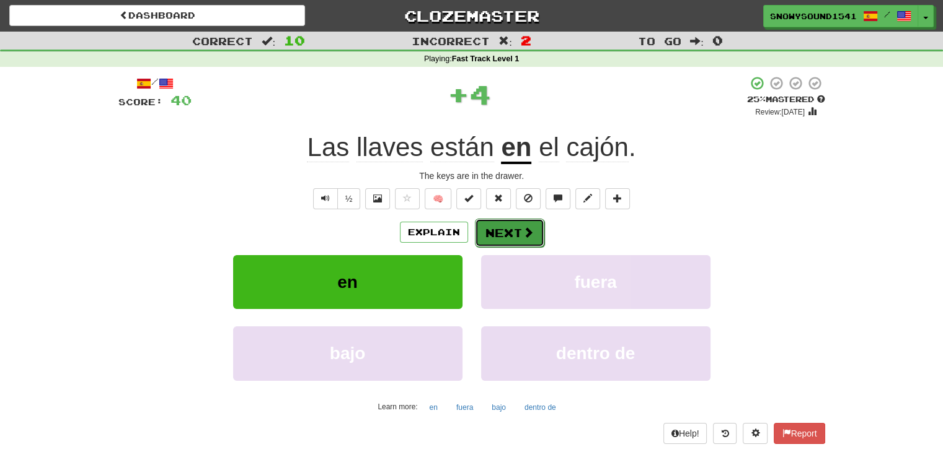
click at [487, 228] on button "Next" at bounding box center [509, 233] width 69 height 29
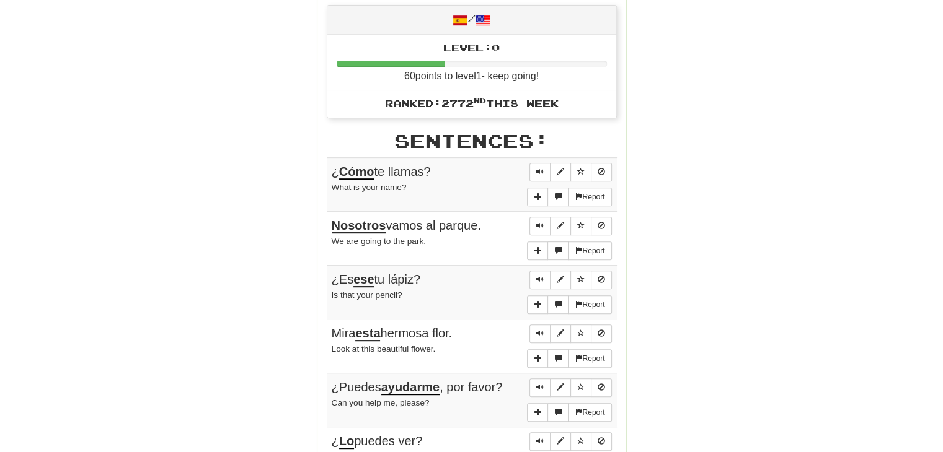
scroll to position [647, 0]
